Goal: Find specific page/section: Find specific page/section

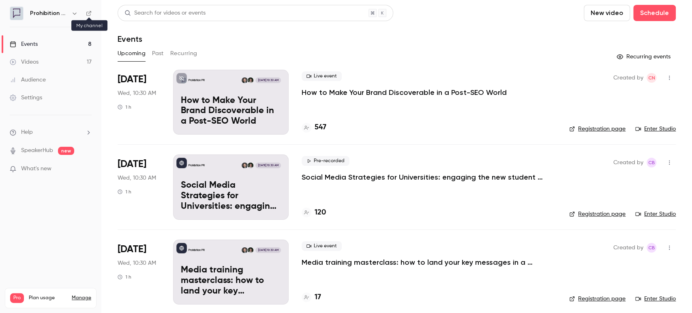
click at [86, 15] on icon at bounding box center [89, 14] width 6 height 6
click at [366, 90] on p "How to Make Your Brand Discoverable in a Post-SEO World" at bounding box center [404, 93] width 205 height 10
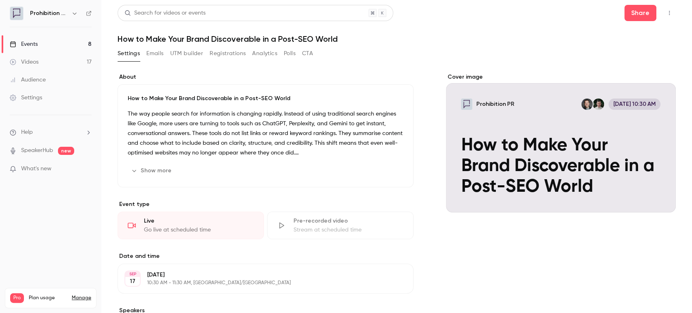
click at [666, 13] on icon "button" at bounding box center [669, 13] width 6 height 6
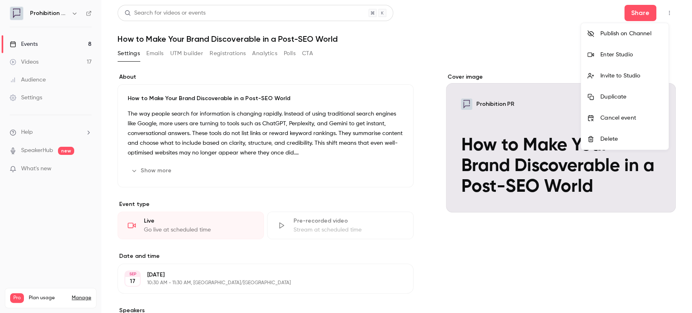
click at [641, 51] on div "Enter Studio" at bounding box center [631, 55] width 62 height 8
